Goal: Information Seeking & Learning: Understand process/instructions

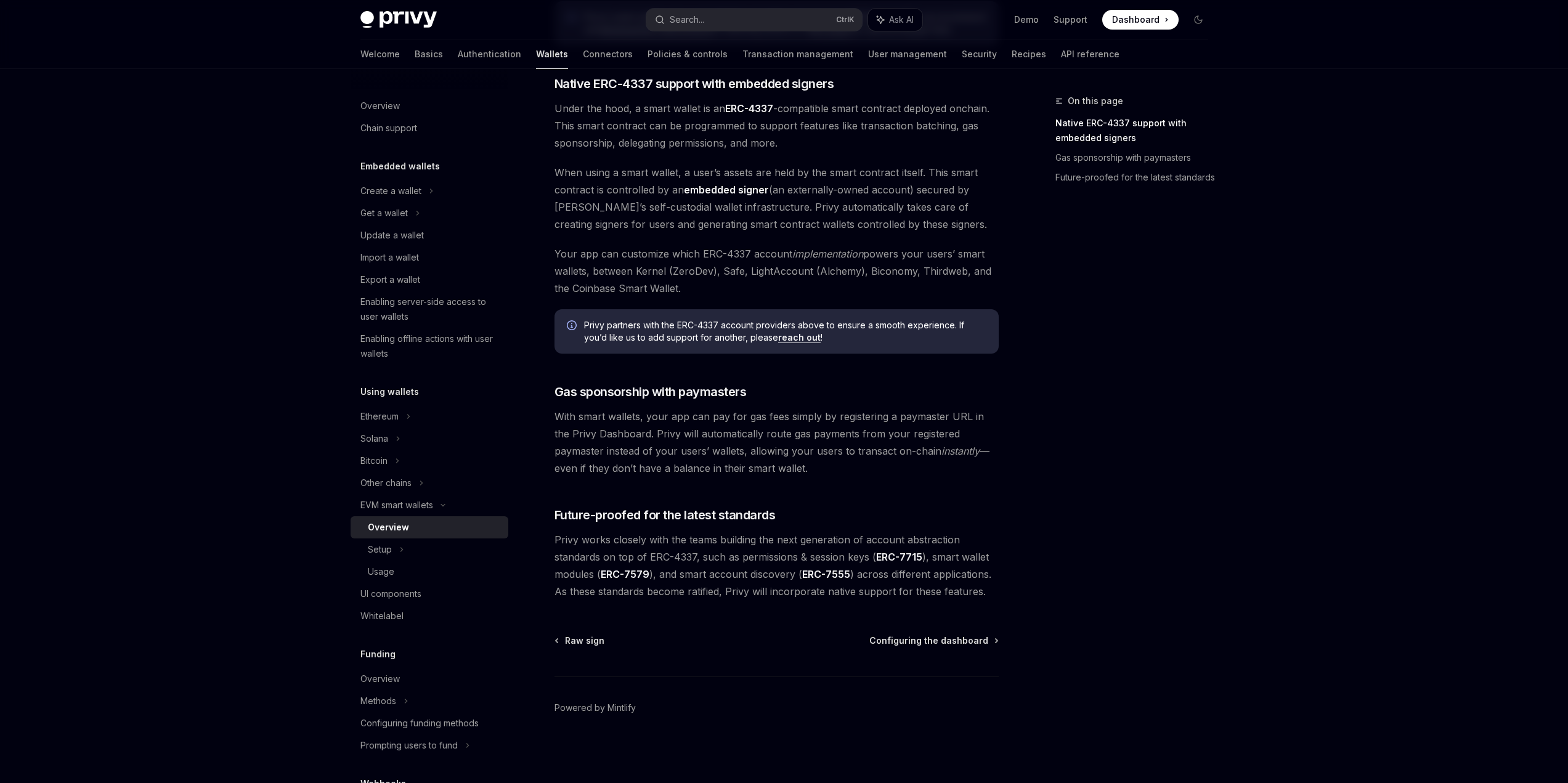
scroll to position [630, 0]
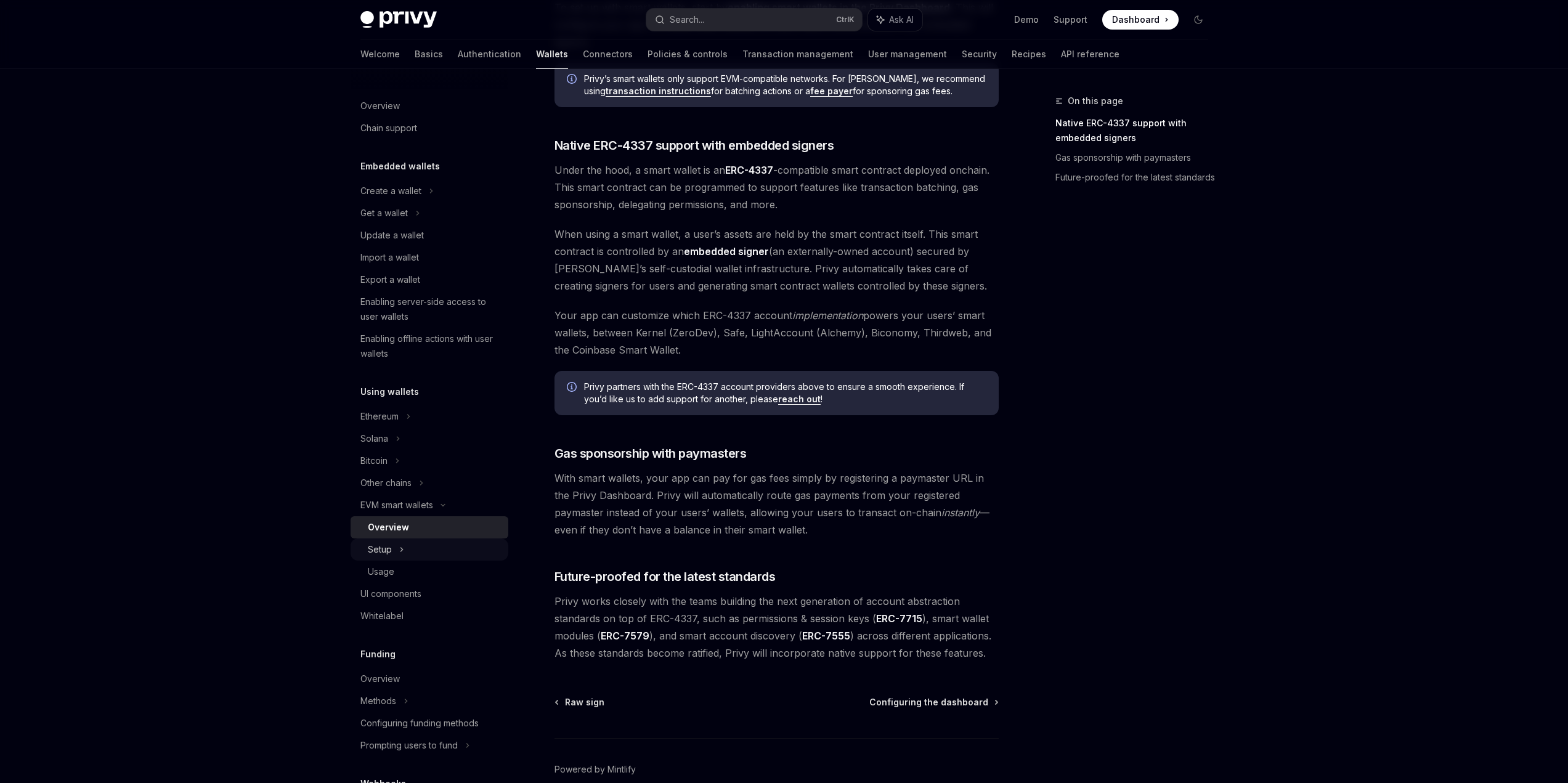
click at [387, 545] on div "Setup" at bounding box center [380, 549] width 24 height 14
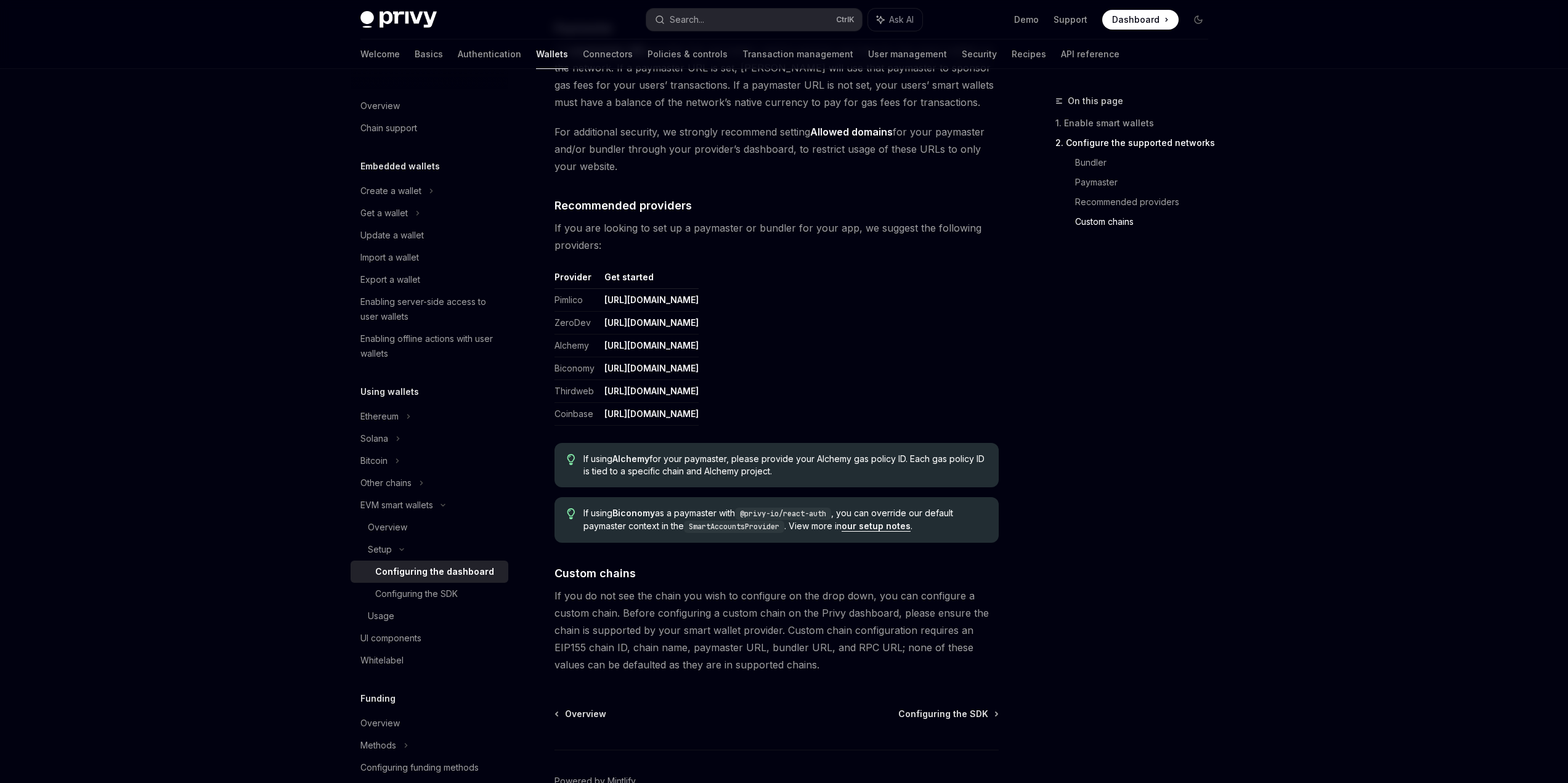
scroll to position [1410, 0]
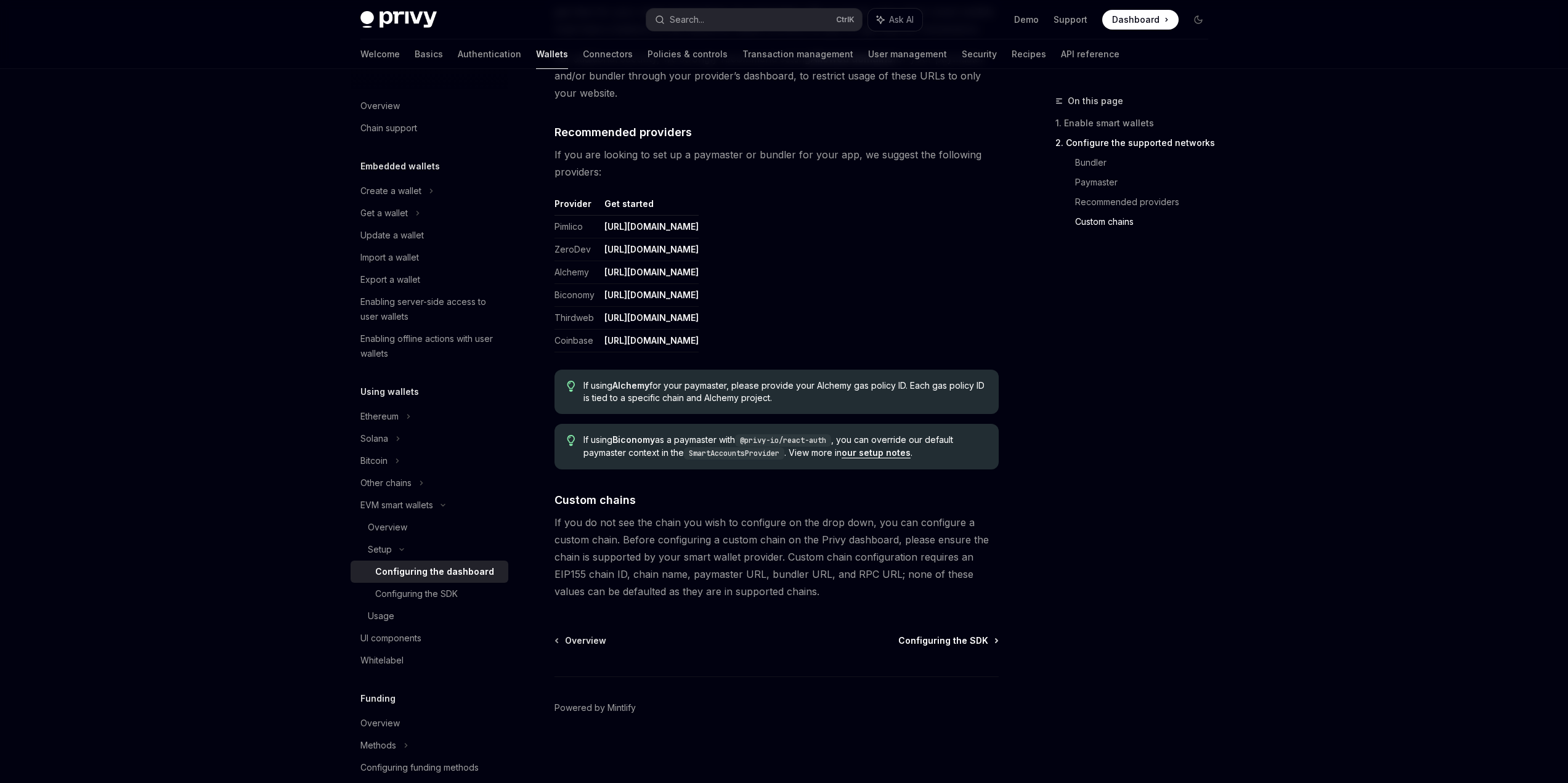
click at [962, 638] on span "Configuring the SDK" at bounding box center [943, 640] width 90 height 12
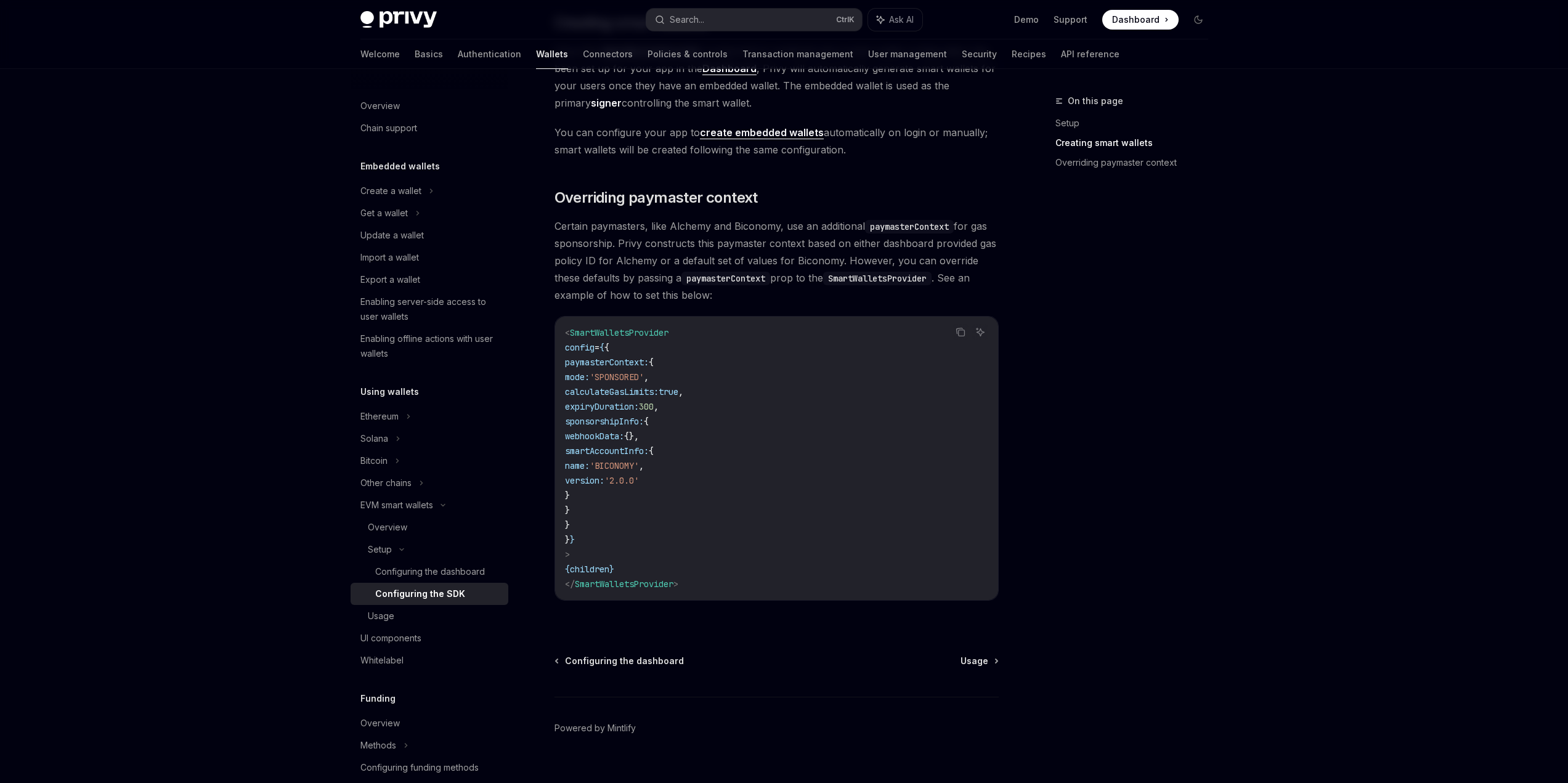
scroll to position [822, 0]
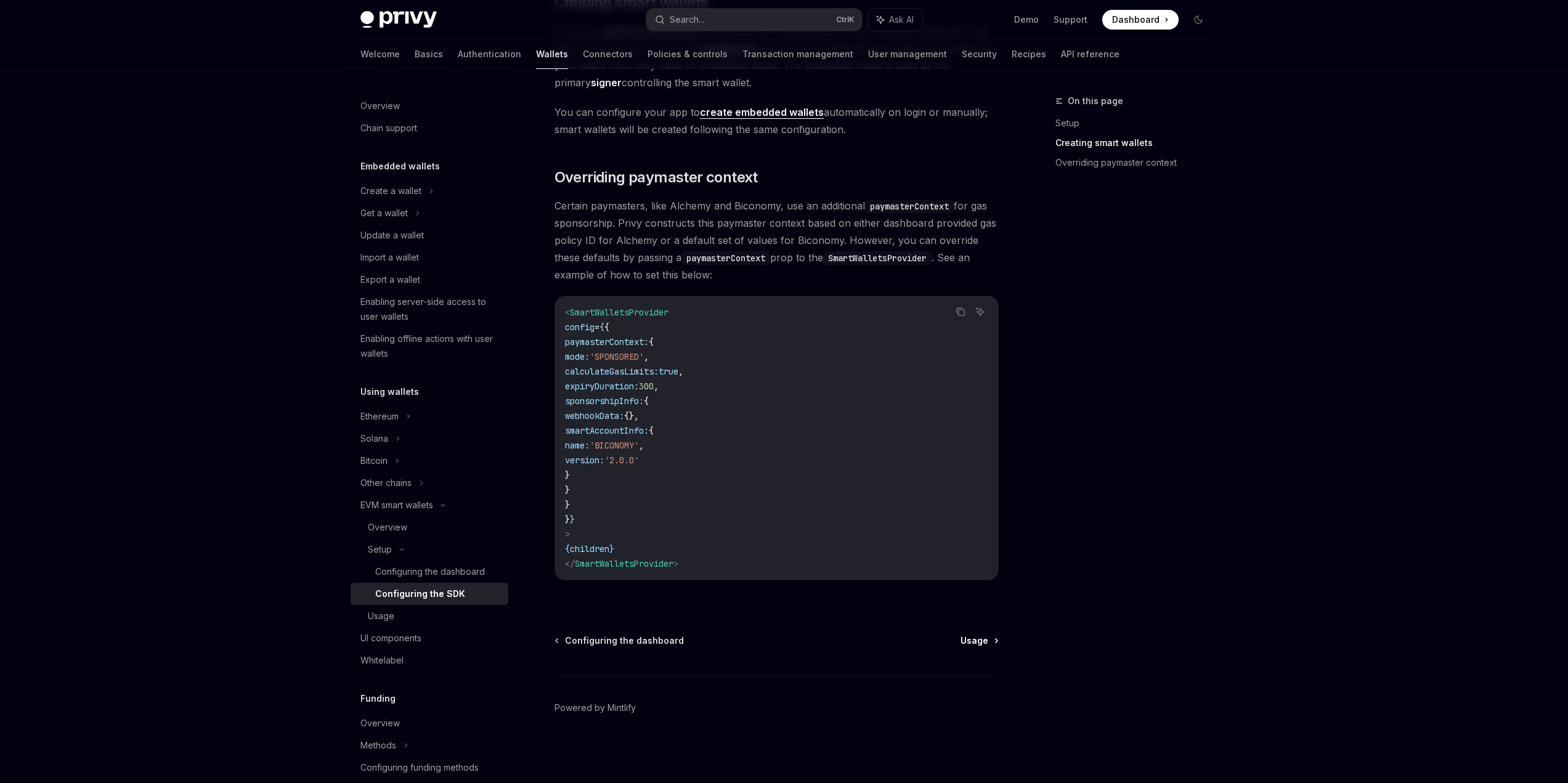
click at [985, 644] on span "Usage" at bounding box center [974, 640] width 28 height 12
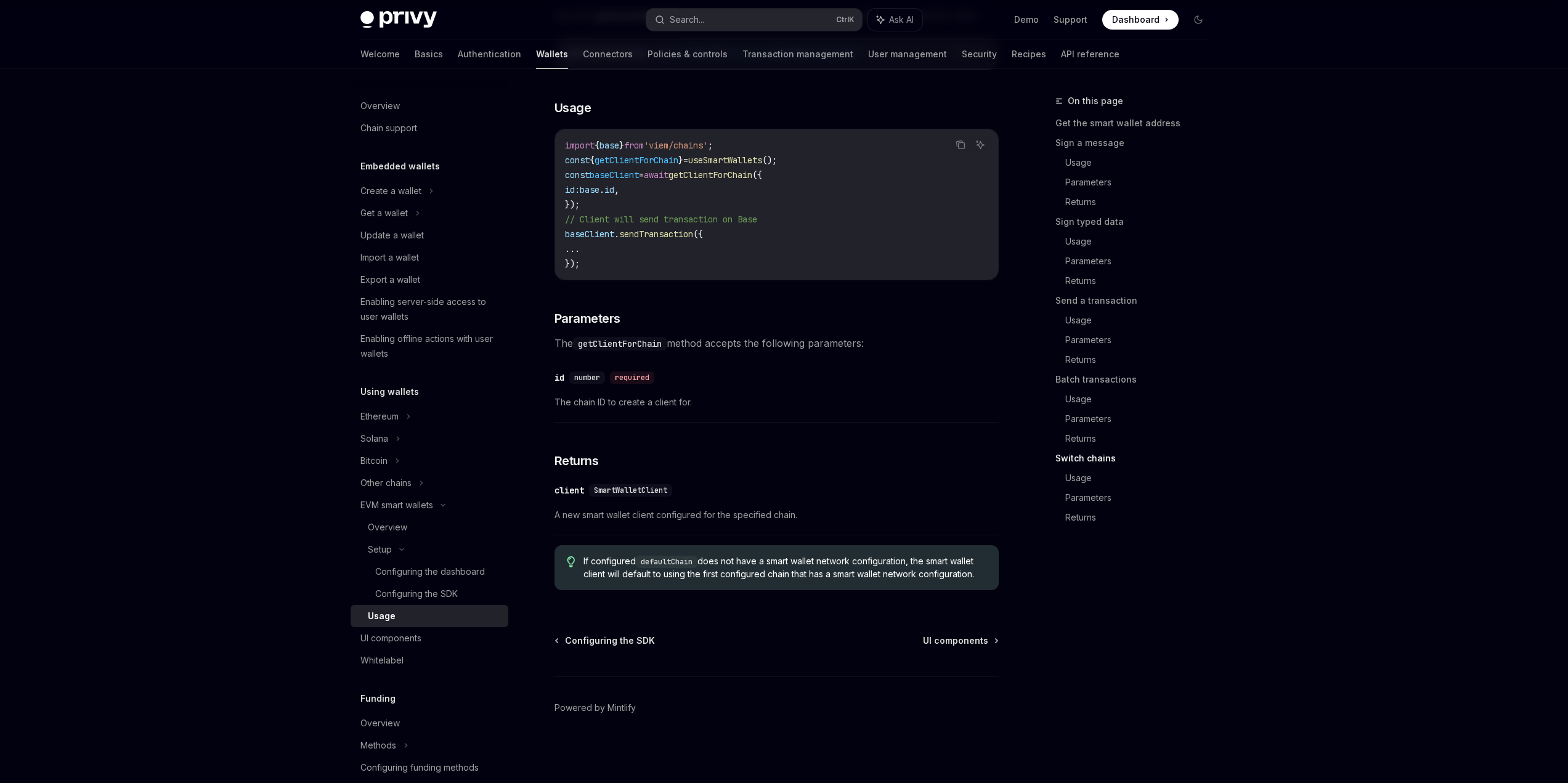
scroll to position [3574, 0]
click at [934, 640] on span "UI components" at bounding box center [955, 640] width 65 height 12
type textarea "*"
